Goal: Information Seeking & Learning: Find specific fact

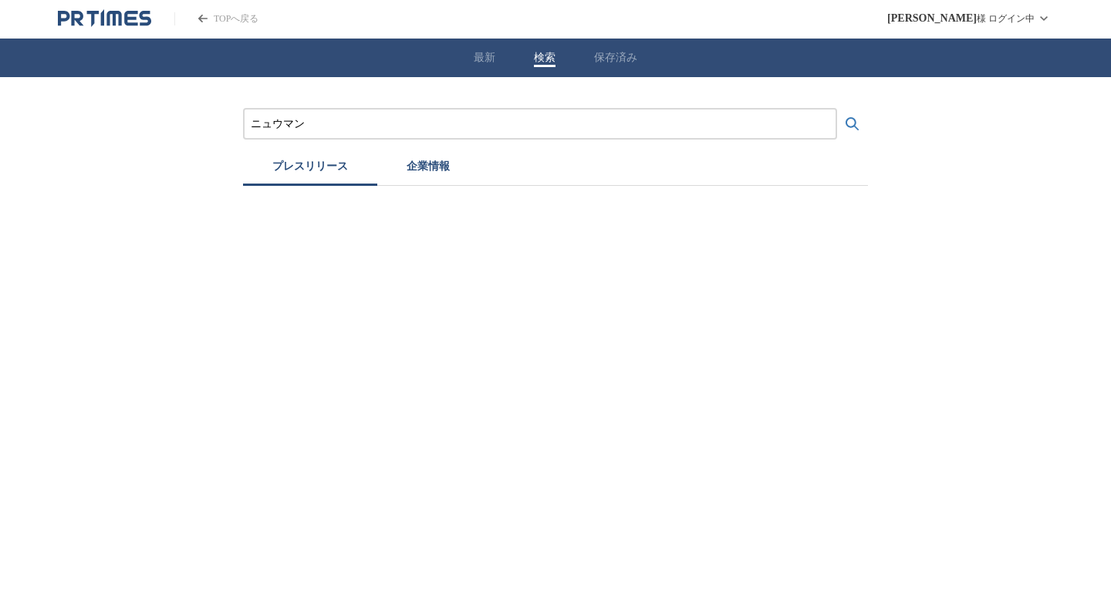
drag, startPoint x: 317, startPoint y: 127, endPoint x: 210, endPoint y: 120, distance: 107.4
click at [210, 120] on div "ニュウマン プレスリリース 企業情報" at bounding box center [555, 131] width 1111 height 109
paste input "沖縄コーヒーフェス"
type input "沖縄コーヒーフェス"
click at [837, 109] on button "検索する" at bounding box center [852, 124] width 31 height 31
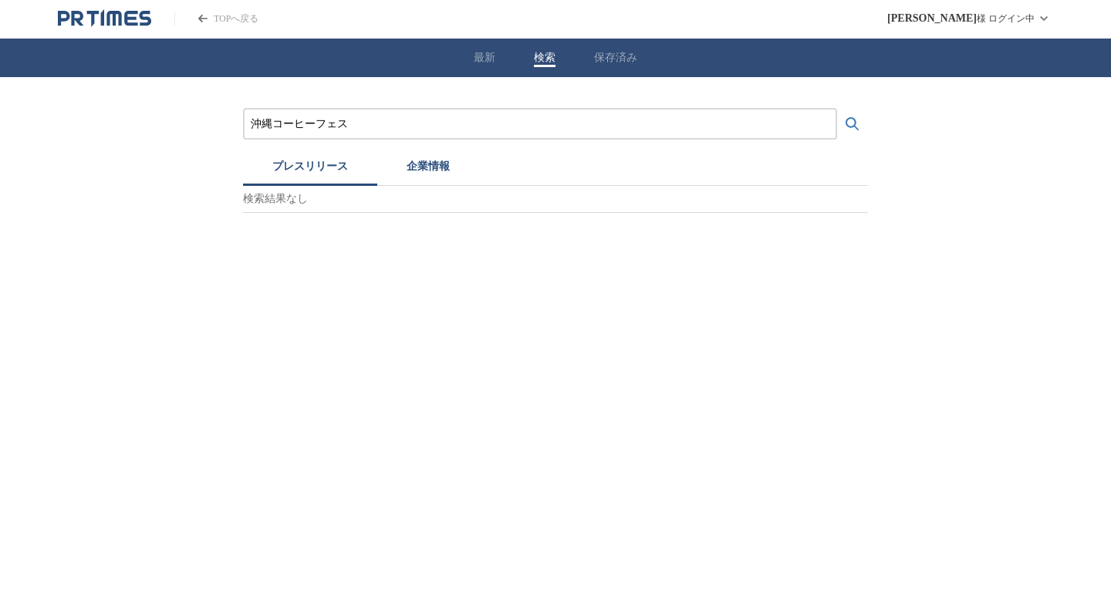
click at [470, 43] on div "最新 検索 保存済み" at bounding box center [555, 58] width 1111 height 39
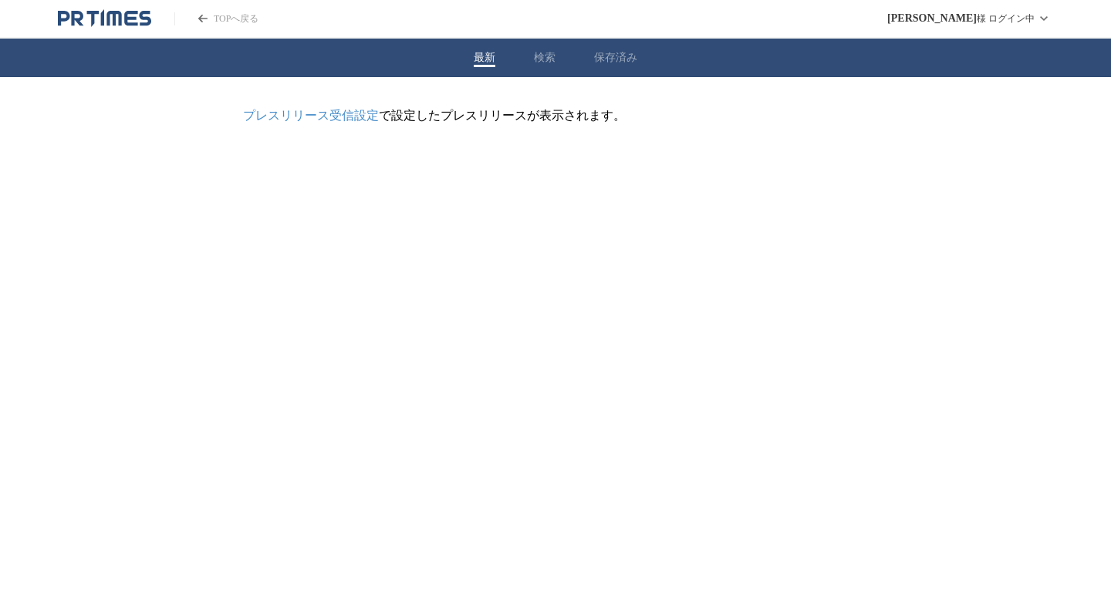
click at [488, 59] on button "最新" at bounding box center [485, 58] width 22 height 14
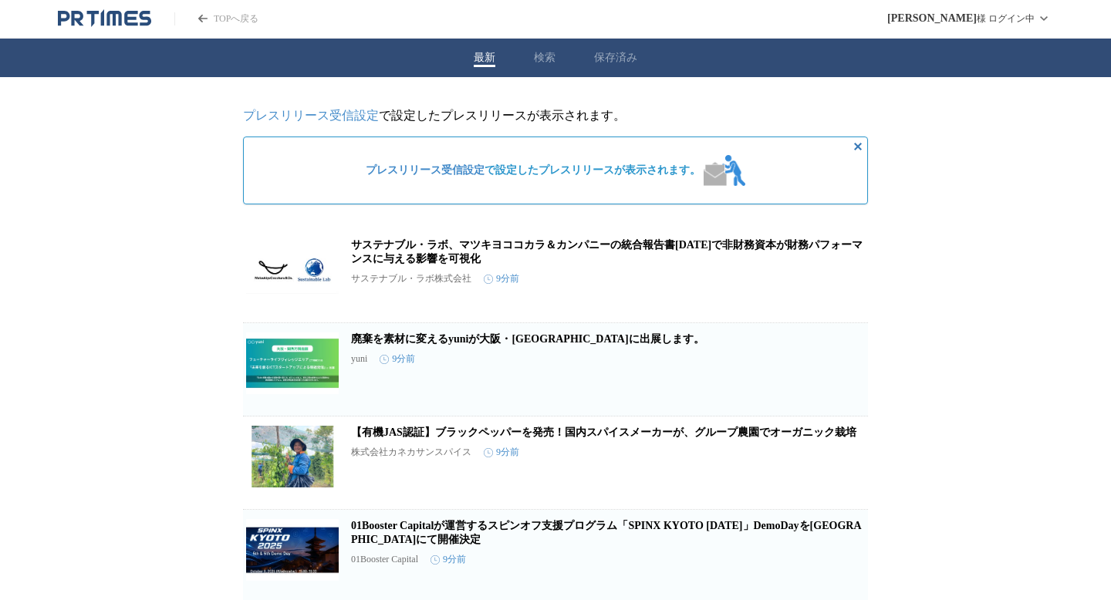
click at [564, 58] on div "最新 検索 保存済み" at bounding box center [555, 58] width 1111 height 39
click at [548, 58] on button "検索" at bounding box center [545, 58] width 22 height 14
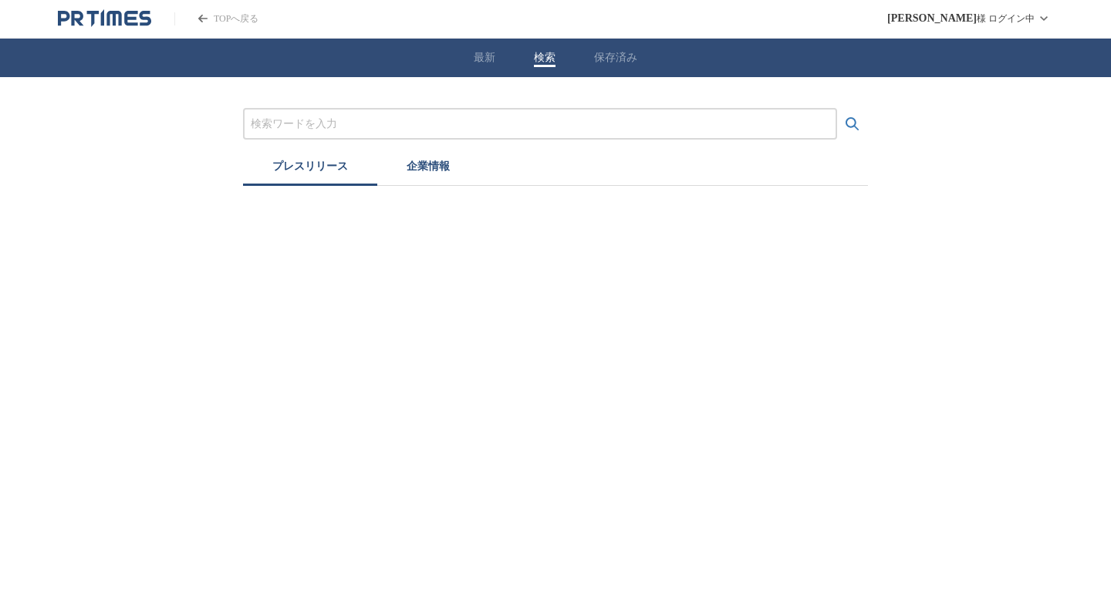
click at [368, 116] on input "プレスリリースおよび企業を検索する" at bounding box center [540, 124] width 579 height 17
paste input "沖縄コーヒーフェス"
type input "沖縄コーヒーフェス"
click at [837, 109] on button "検索する" at bounding box center [852, 124] width 31 height 31
